Goal: Task Accomplishment & Management: Manage account settings

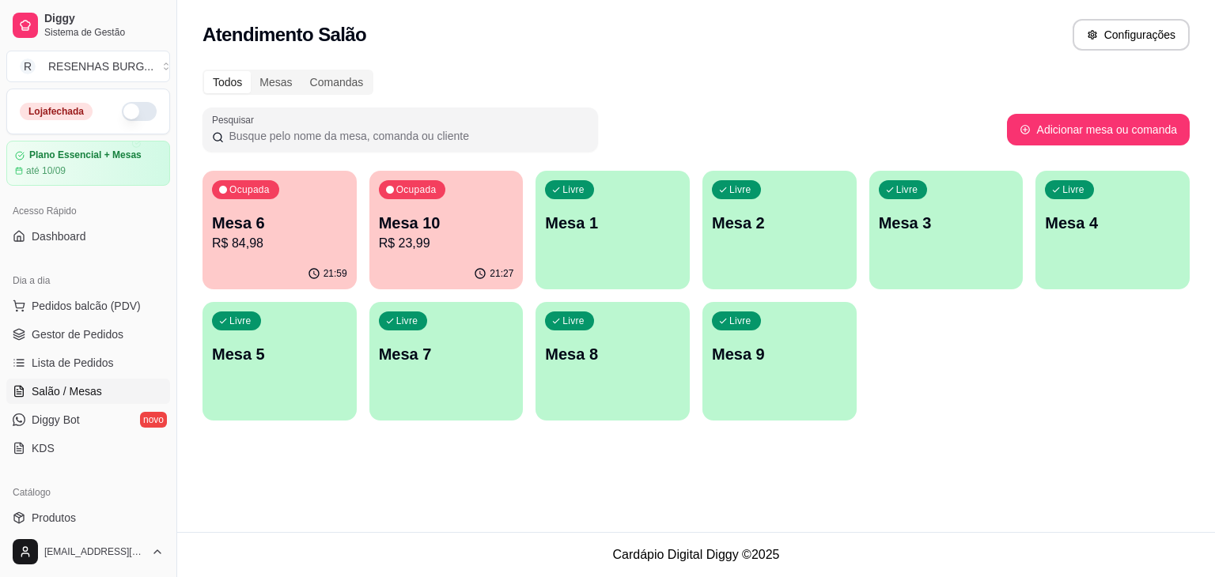
click at [269, 244] on p "R$ 84,98" at bounding box center [279, 243] width 135 height 19
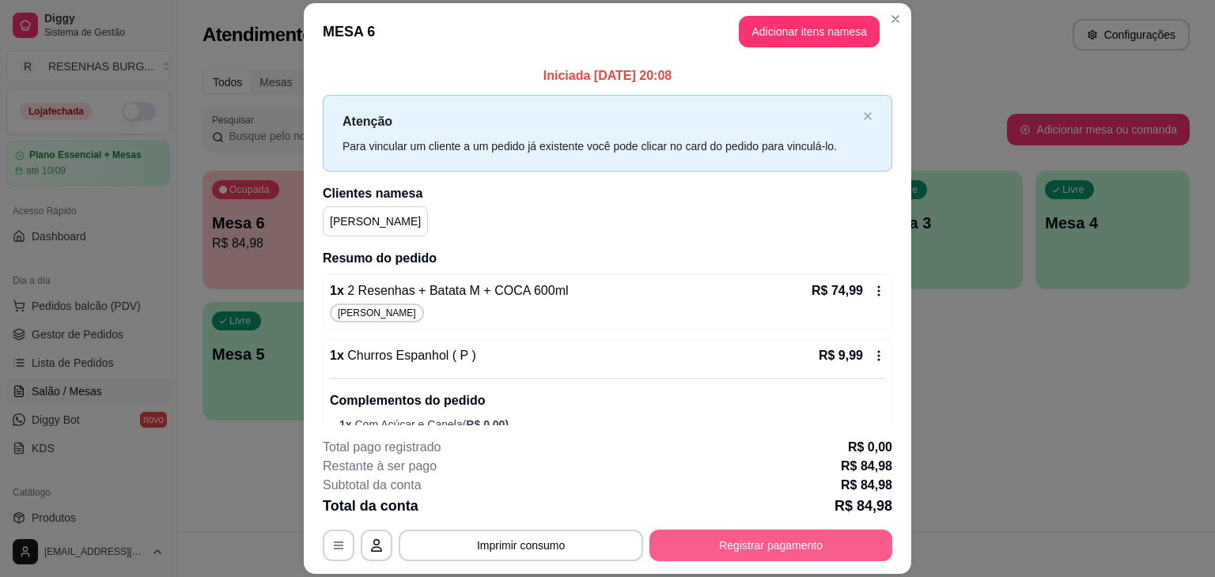
click at [750, 550] on button "Registrar pagamento" at bounding box center [770, 546] width 243 height 32
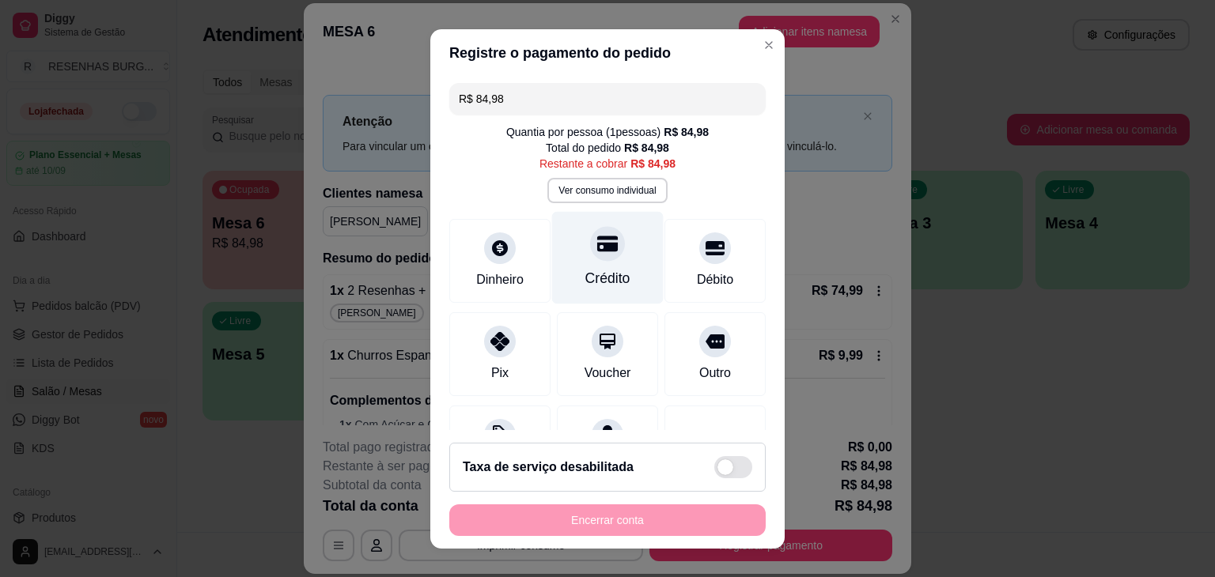
click at [585, 274] on div "Crédito" at bounding box center [607, 278] width 45 height 21
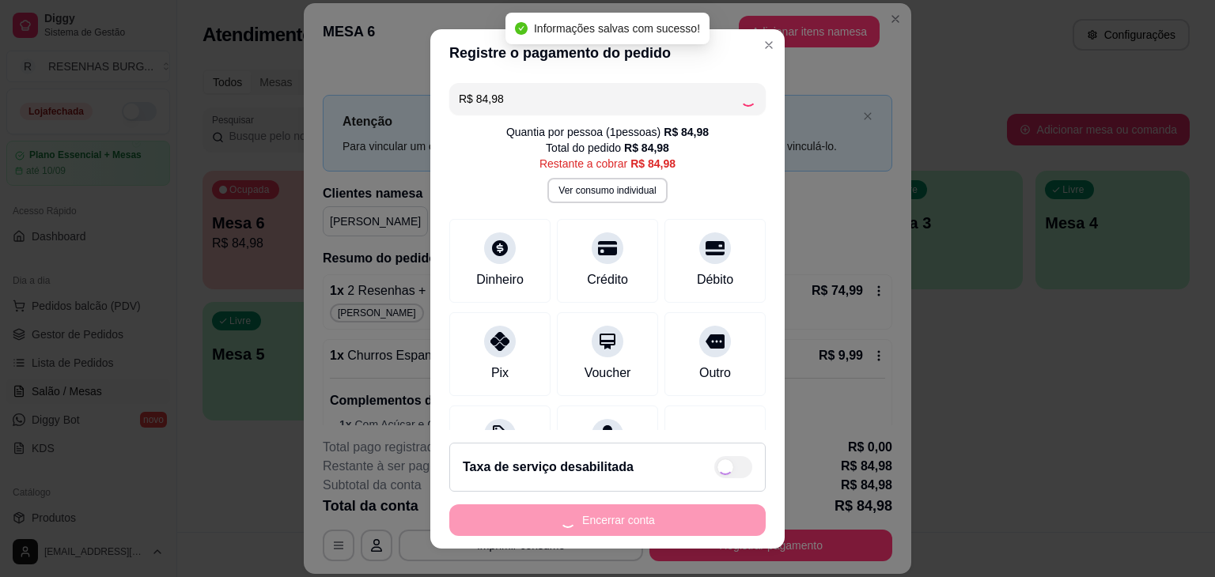
type input "R$ 0,00"
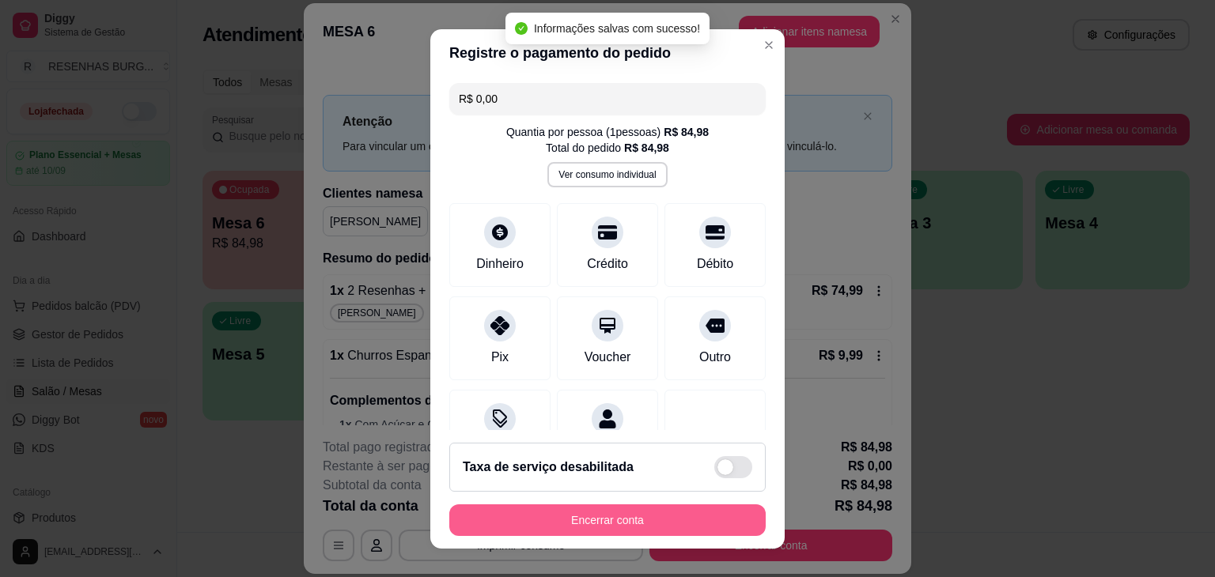
click at [667, 516] on button "Encerrar conta" at bounding box center [607, 521] width 316 height 32
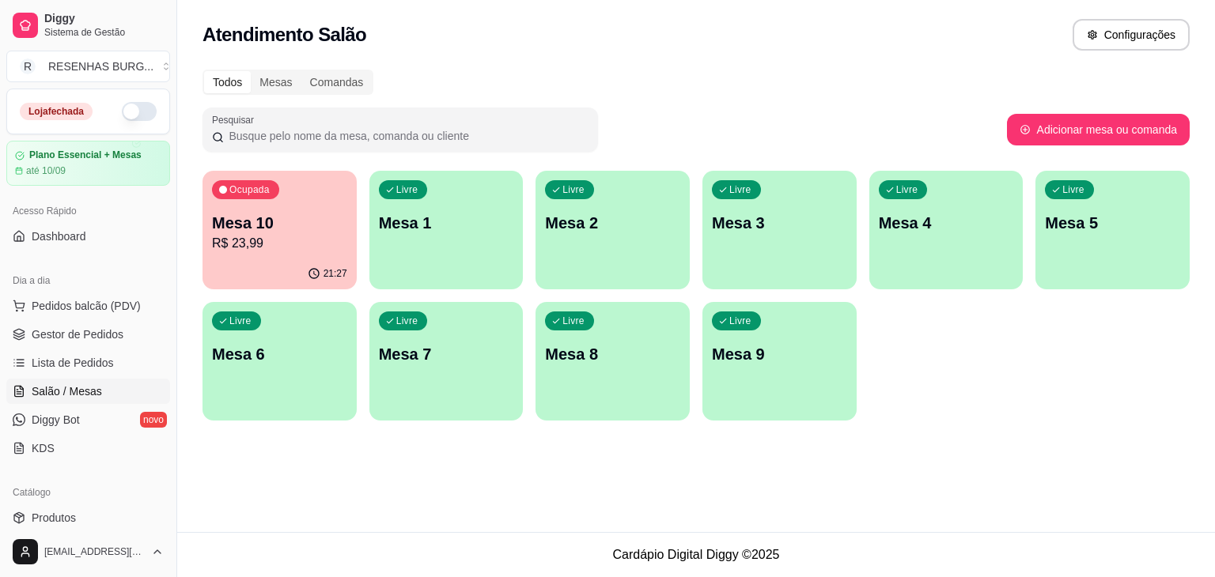
click at [305, 240] on p "R$ 23,99" at bounding box center [279, 243] width 135 height 19
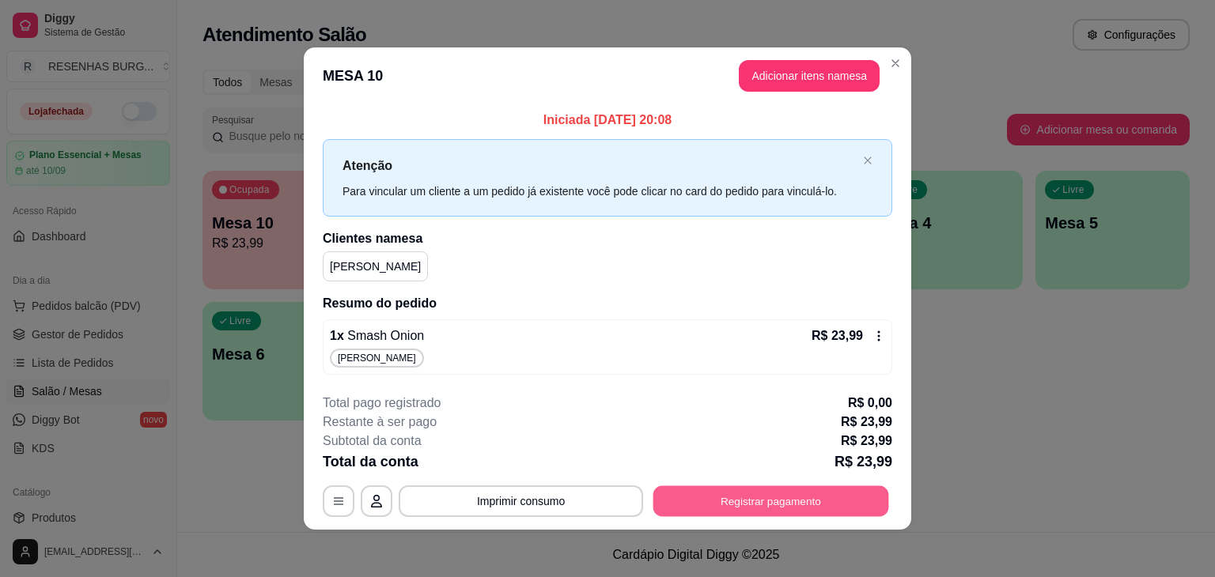
click at [734, 507] on button "Registrar pagamento" at bounding box center [771, 501] width 236 height 31
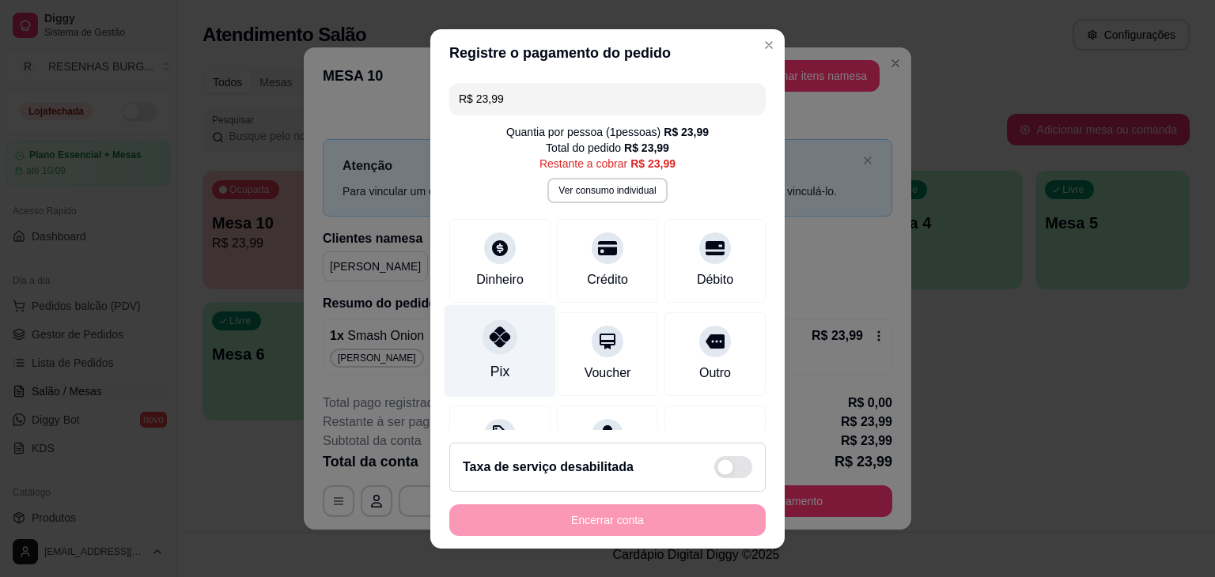
click at [490, 346] on icon at bounding box center [500, 337] width 21 height 21
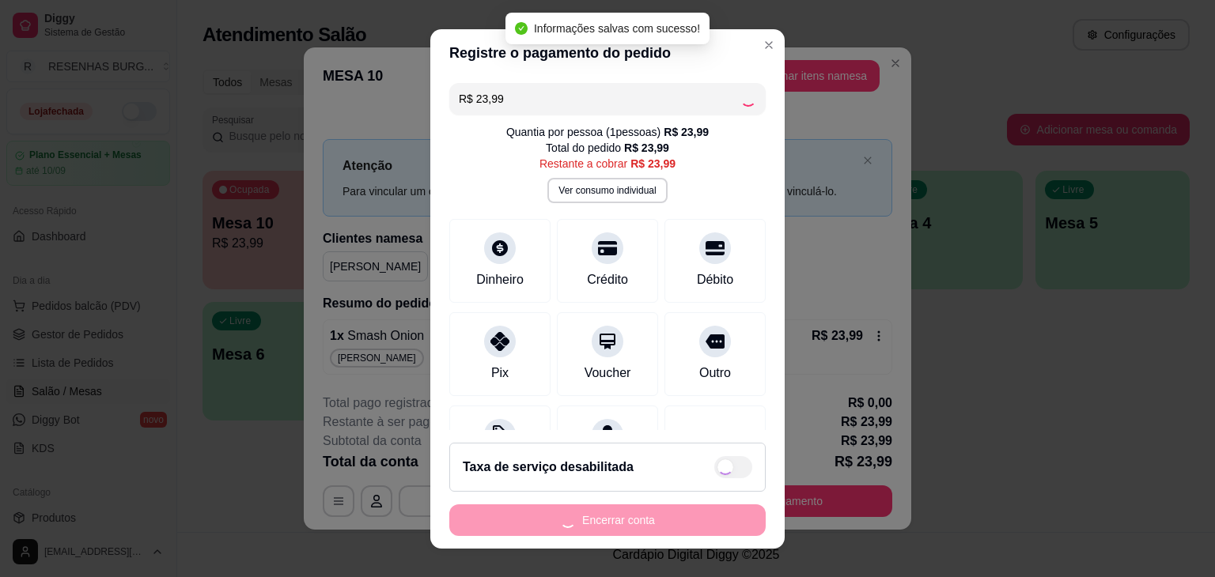
type input "R$ 0,00"
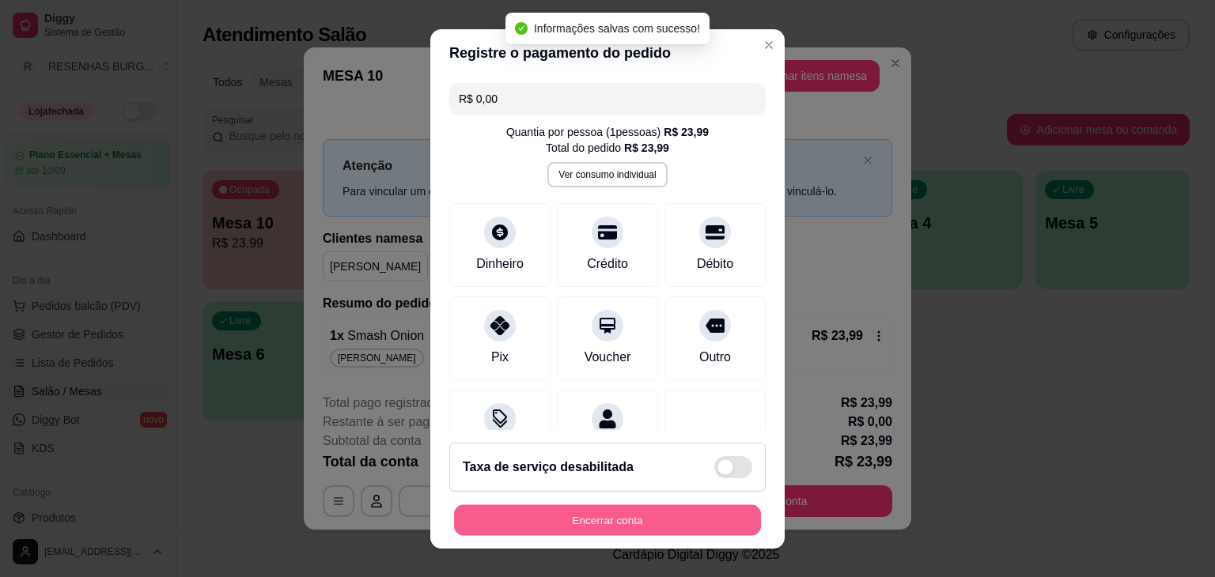
click at [671, 514] on button "Encerrar conta" at bounding box center [607, 520] width 307 height 31
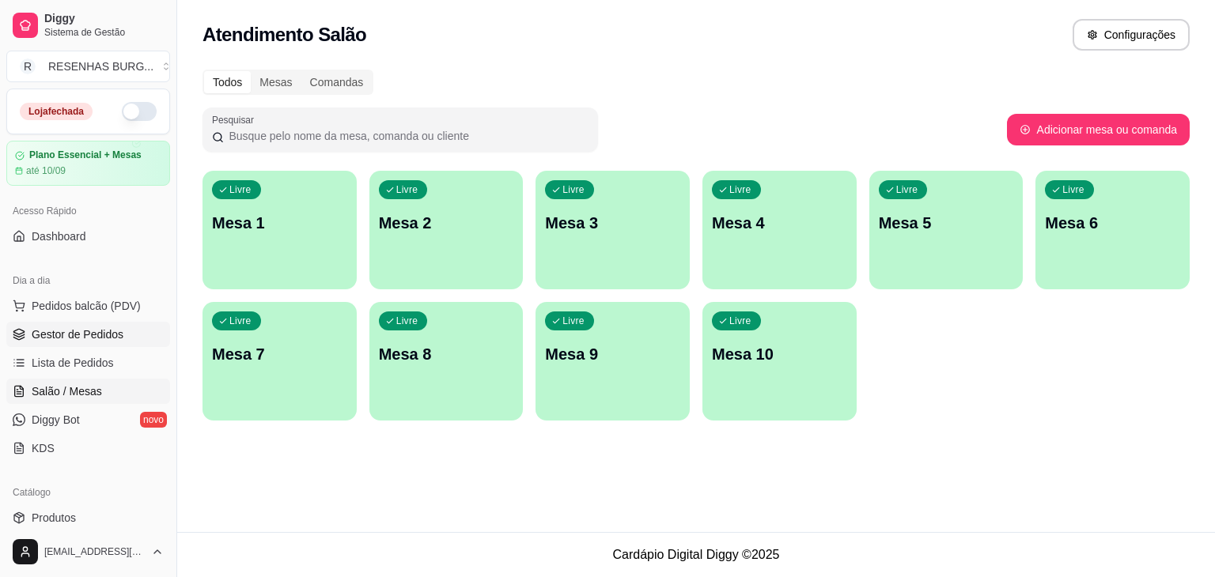
click at [93, 334] on span "Gestor de Pedidos" at bounding box center [78, 335] width 92 height 16
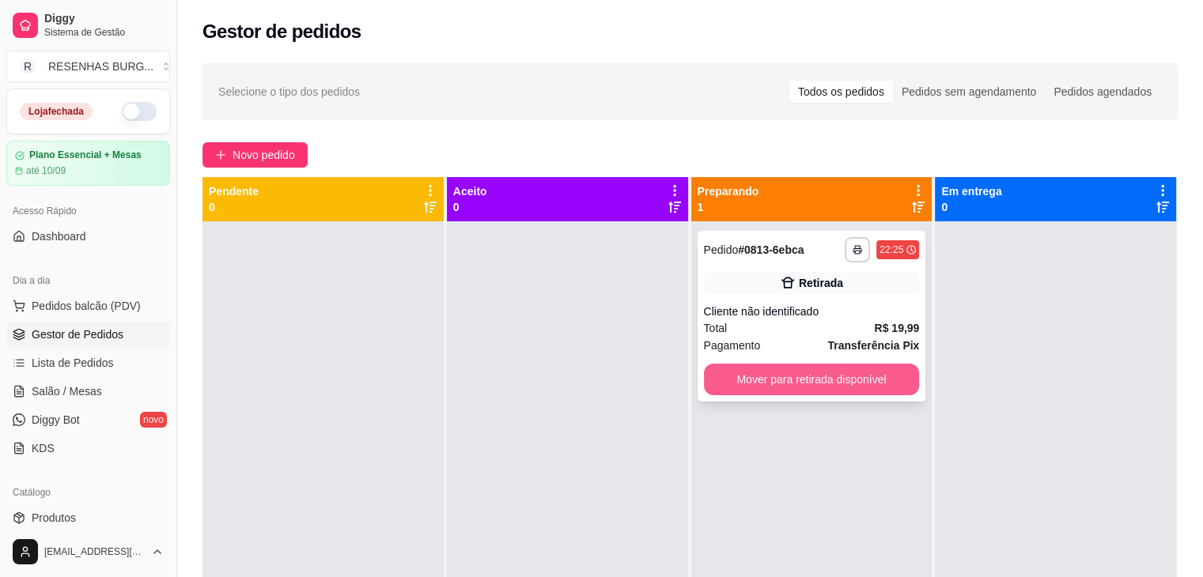
click at [854, 385] on button "Mover para retirada disponível" at bounding box center [812, 380] width 216 height 32
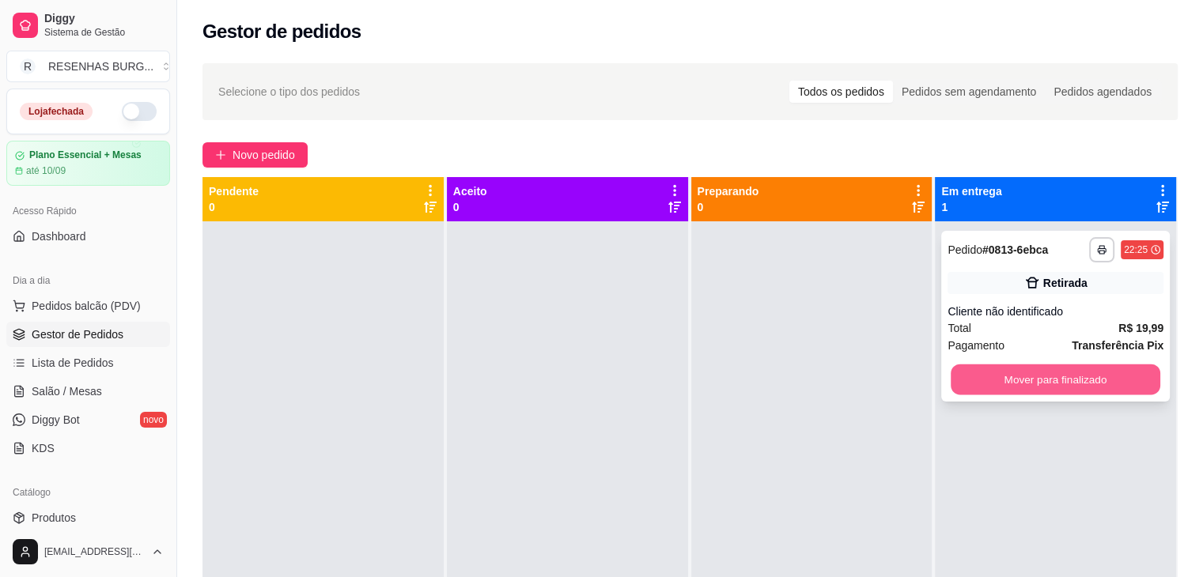
click at [959, 381] on button "Mover para finalizado" at bounding box center [1056, 380] width 210 height 31
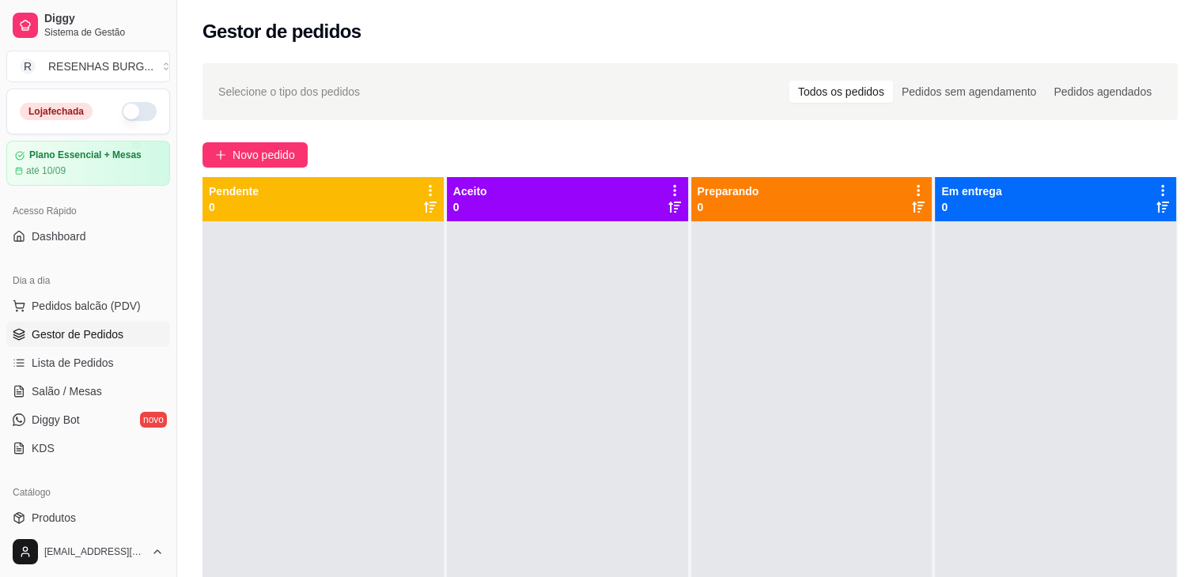
click at [130, 108] on button "button" at bounding box center [139, 111] width 35 height 19
